Goal: Task Accomplishment & Management: Use online tool/utility

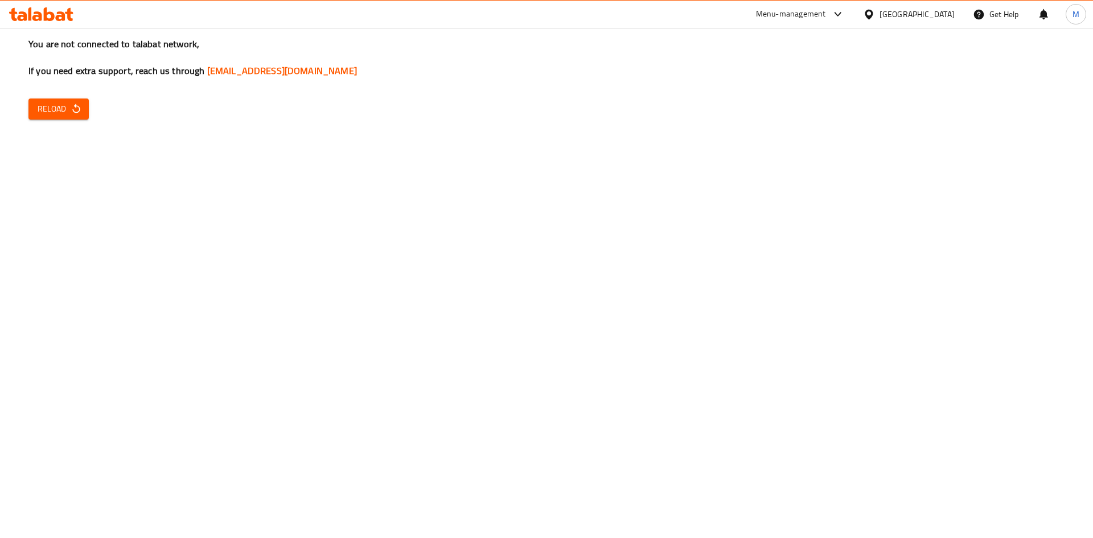
click at [51, 116] on span "Reload" at bounding box center [59, 109] width 42 height 14
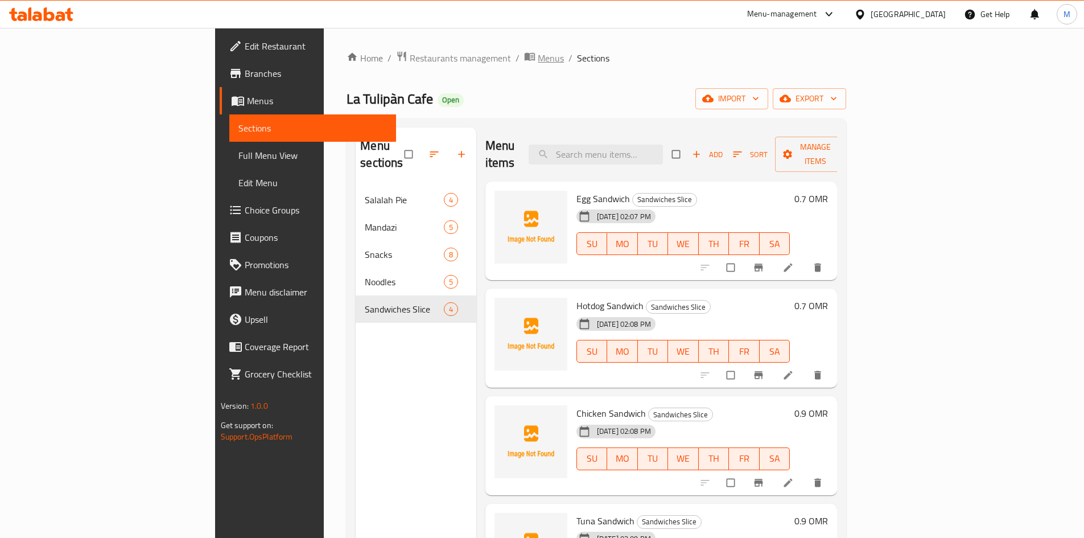
click at [538, 60] on span "Menus" at bounding box center [551, 58] width 26 height 14
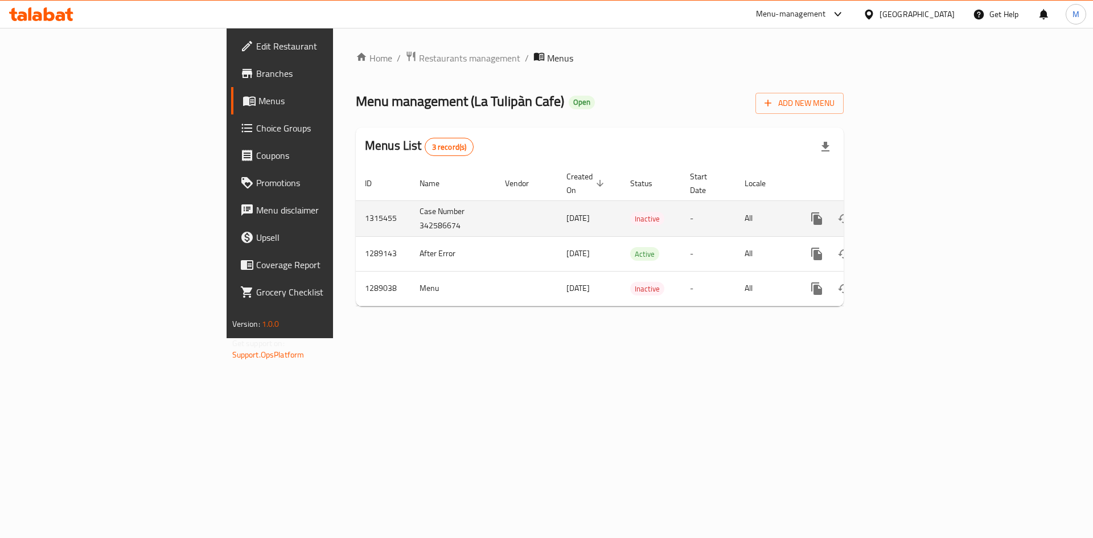
click at [356, 206] on td "1315455" at bounding box center [383, 218] width 55 height 36
copy td "1315455"
click at [410, 207] on td "Case Number 342586674" at bounding box center [452, 218] width 85 height 36
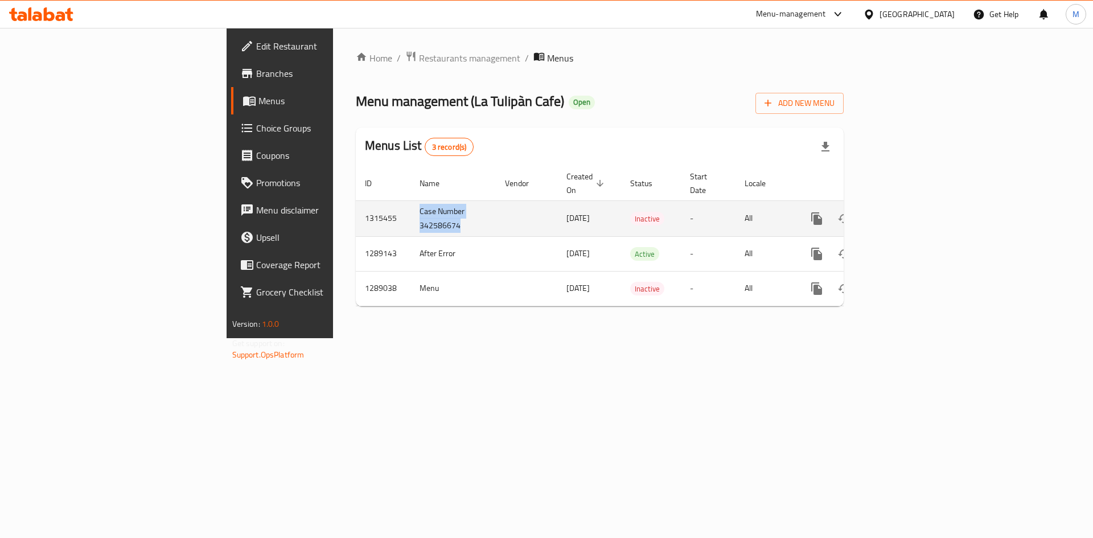
click at [410, 207] on td "Case Number 342586674" at bounding box center [452, 218] width 85 height 36
copy td "Case Number 342586674"
click at [875, 213] on icon "enhanced table" at bounding box center [871, 218] width 8 height 10
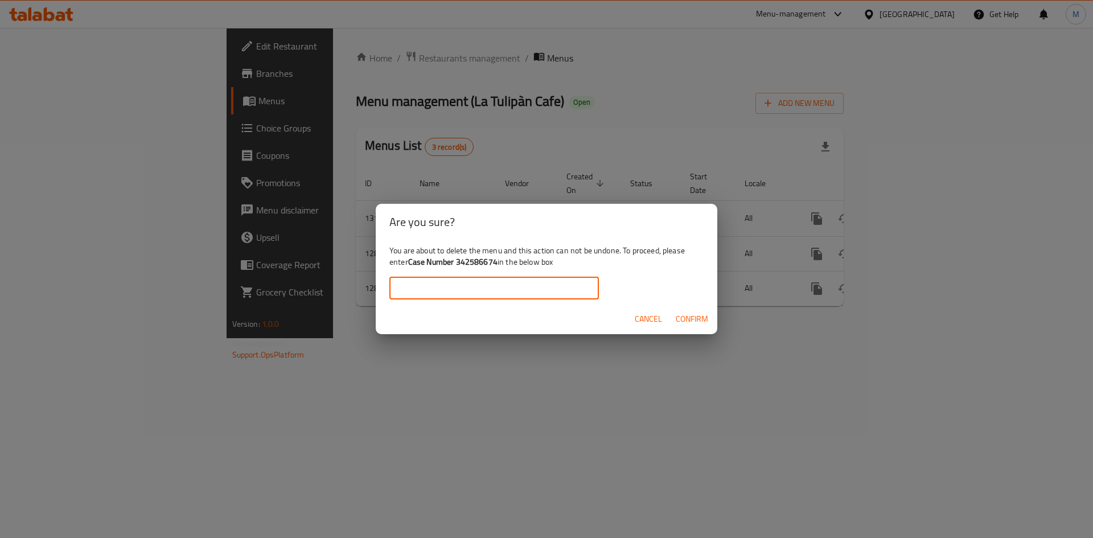
click at [494, 295] on input "text" at bounding box center [493, 288] width 209 height 23
paste input "Case Number 342586674"
click at [400, 291] on input "Case Number 342586674" at bounding box center [493, 288] width 209 height 23
drag, startPoint x: 398, startPoint y: 291, endPoint x: 421, endPoint y: 328, distance: 43.4
click at [399, 291] on input "Case Number 342586674" at bounding box center [493, 288] width 209 height 23
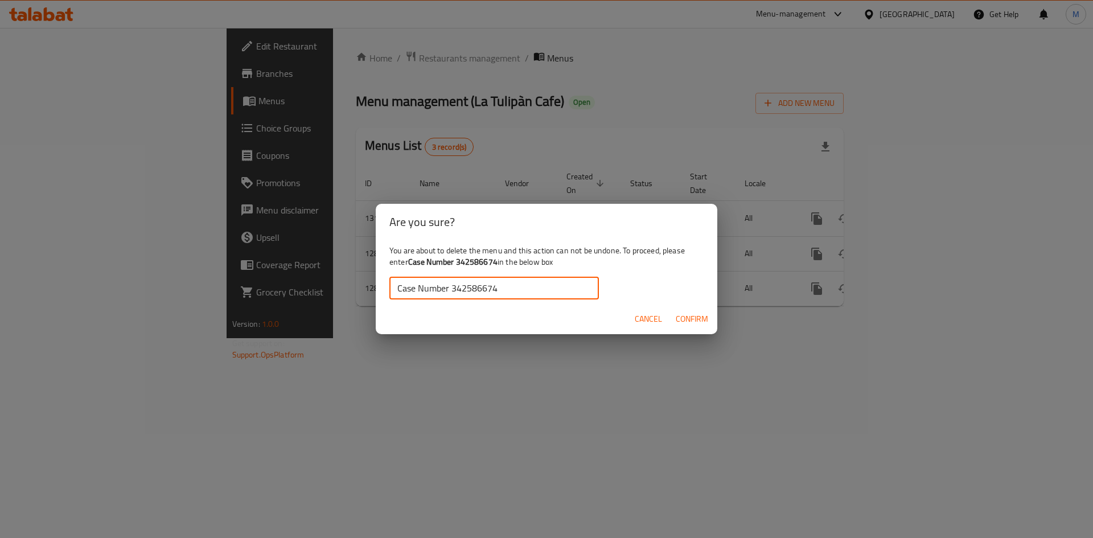
type input "Case Number 342586674"
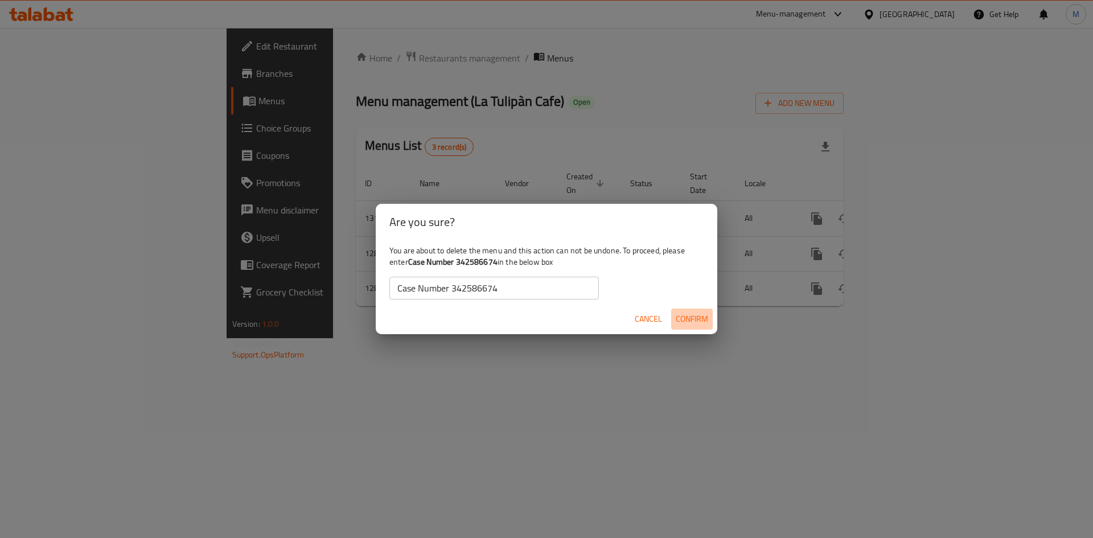
click at [698, 320] on span "Confirm" at bounding box center [691, 319] width 32 height 14
